Goal: Task Accomplishment & Management: Manage account settings

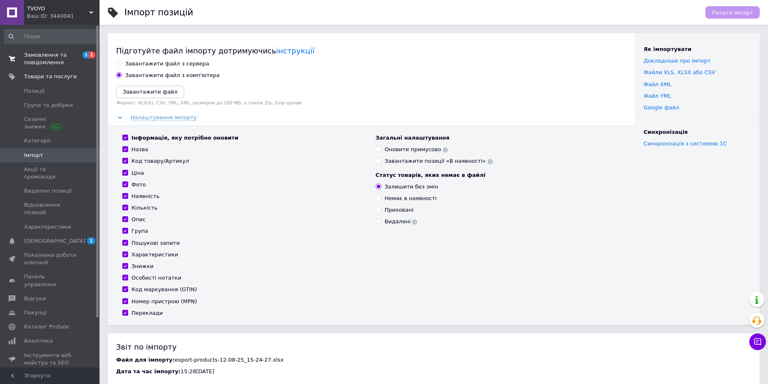
click at [35, 65] on span "Замовлення та повідомлення" at bounding box center [50, 58] width 53 height 15
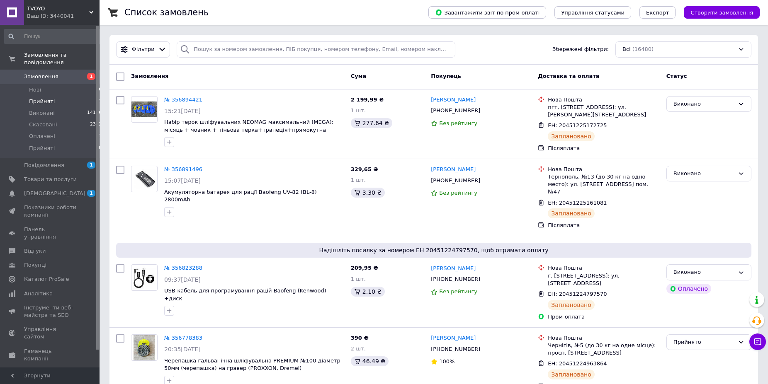
click at [38, 98] on span "Прийняті" at bounding box center [42, 101] width 26 height 7
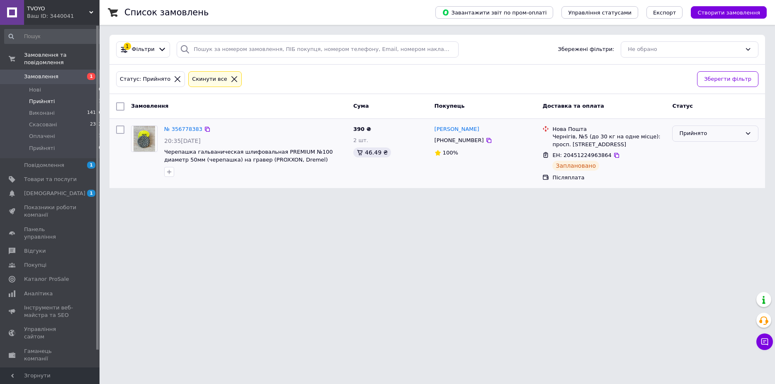
click at [708, 135] on div "Прийнято" at bounding box center [710, 133] width 62 height 9
click at [705, 153] on li "Виконано" at bounding box center [714, 150] width 85 height 15
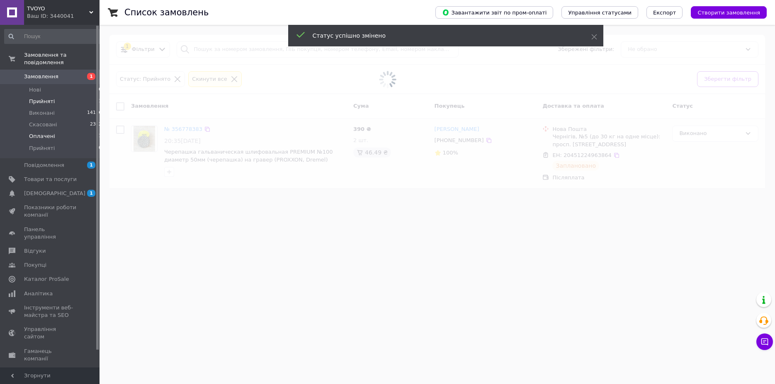
click at [42, 133] on span "Оплачені" at bounding box center [42, 136] width 26 height 7
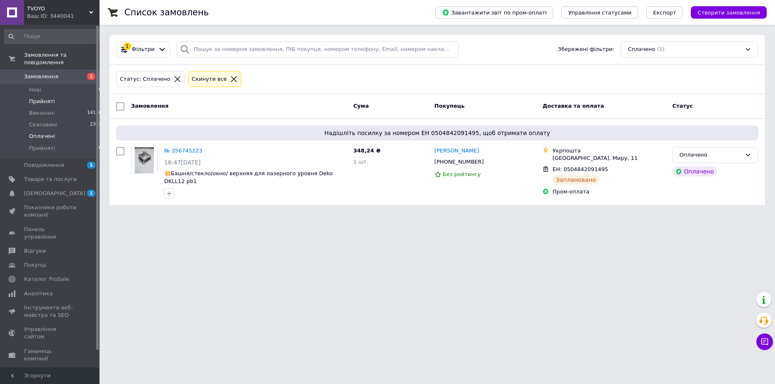
click at [77, 96] on li "Прийняті 1" at bounding box center [53, 102] width 107 height 12
